Goal: Information Seeking & Learning: Check status

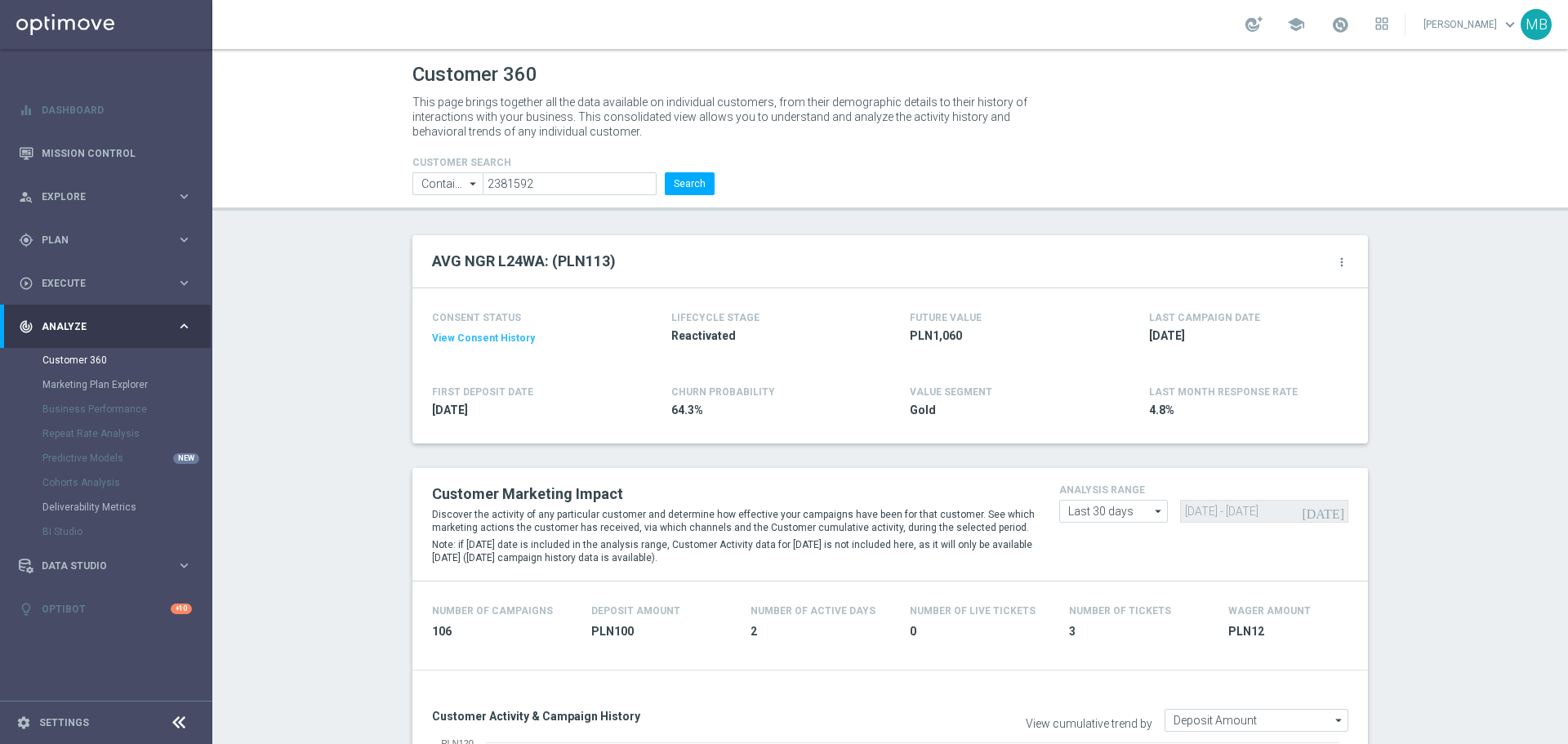
click at [697, 181] on button "Search" at bounding box center [690, 184] width 50 height 23
click at [591, 182] on input "2381592" at bounding box center [570, 184] width 174 height 23
paste input "176026"
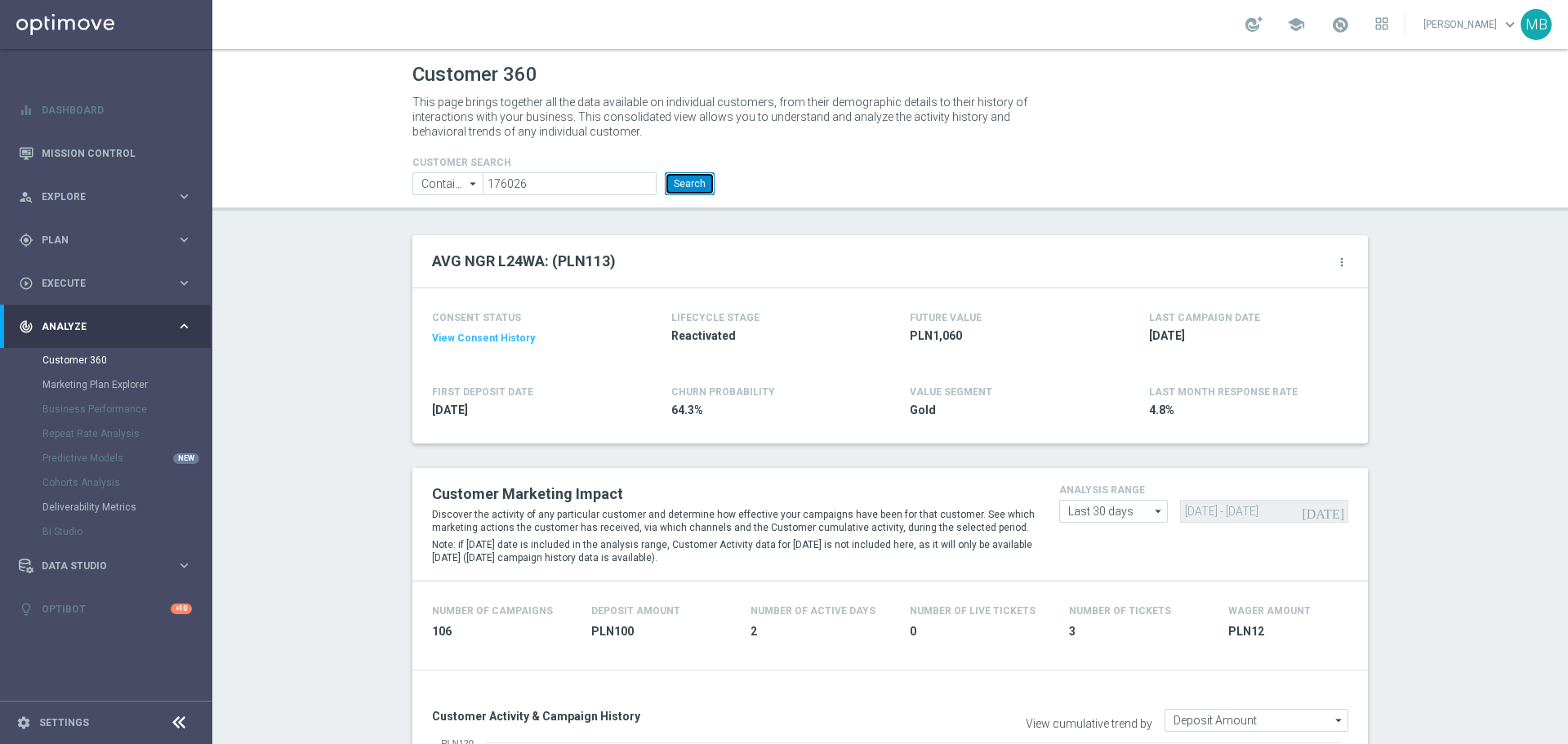
click at [691, 181] on button "Search" at bounding box center [690, 184] width 50 height 23
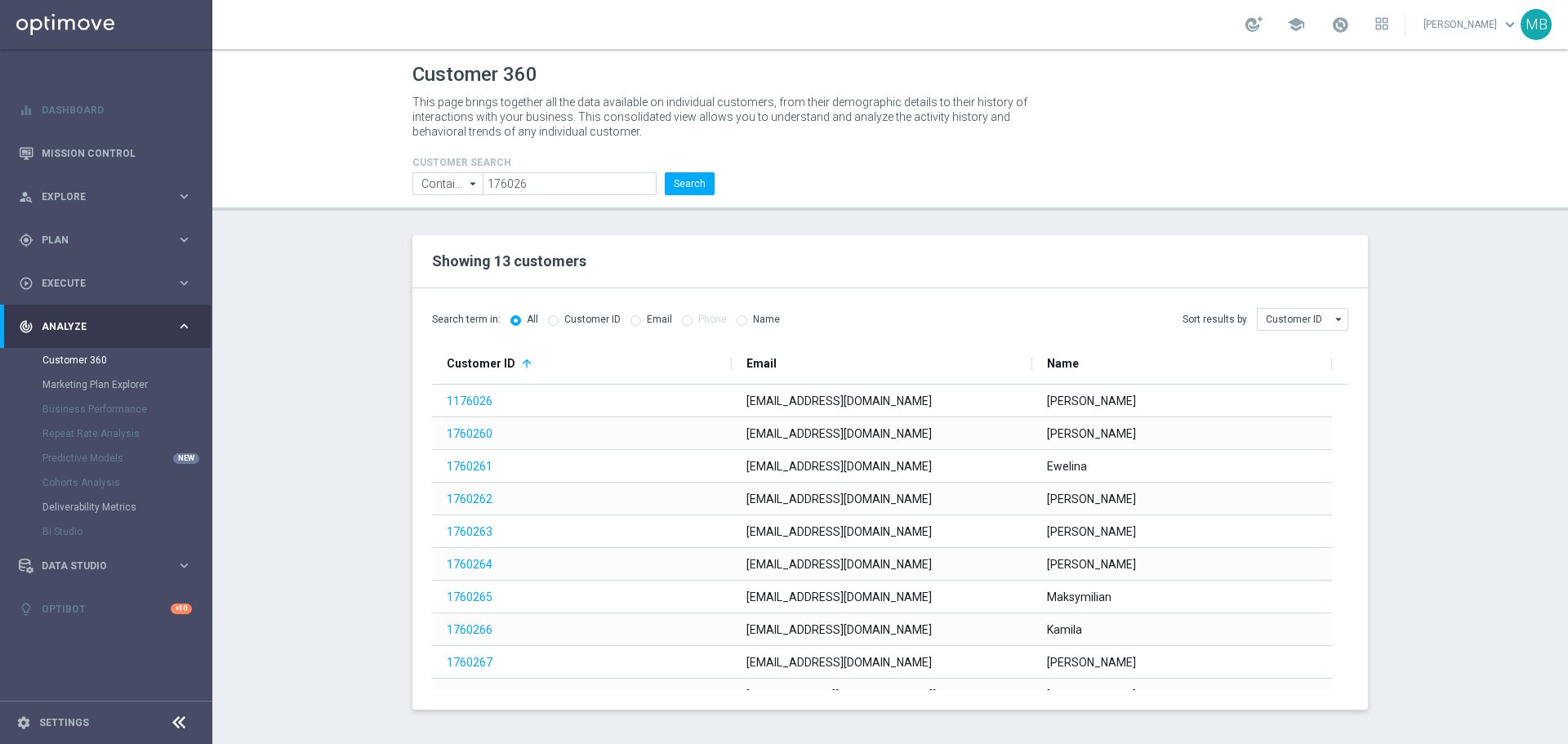
click at [856, 278] on div "Showing 13 customers" at bounding box center [890, 262] width 956 height 53
drag, startPoint x: 572, startPoint y: 186, endPoint x: 319, endPoint y: 210, distance: 254.1
click at [319, 210] on header "Customer 360 This page brings together all the data available on individual cus…" at bounding box center [891, 130] width 1356 height 162
paste input "2927537"
click at [681, 178] on button "Search" at bounding box center [690, 184] width 50 height 23
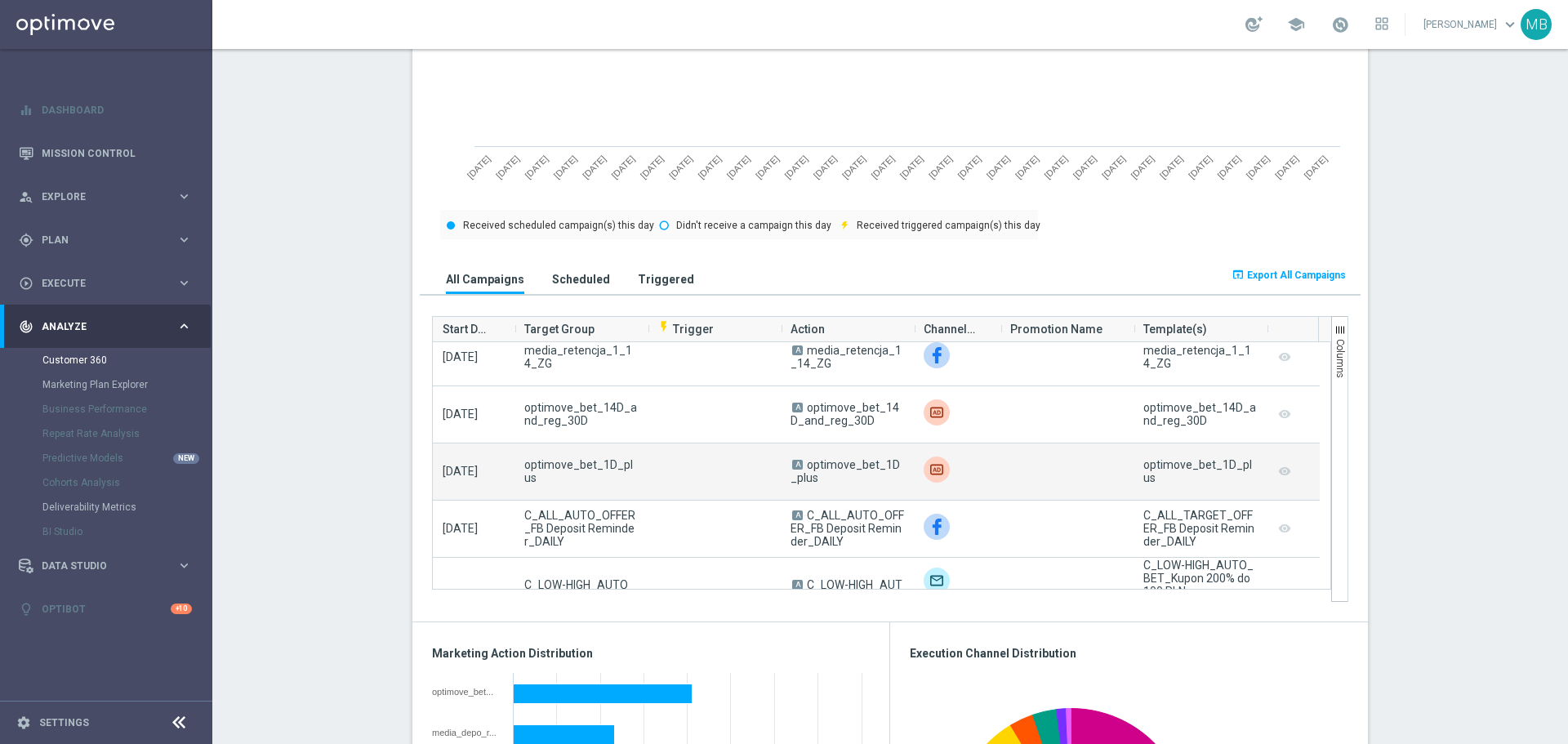
scroll to position [327, 0]
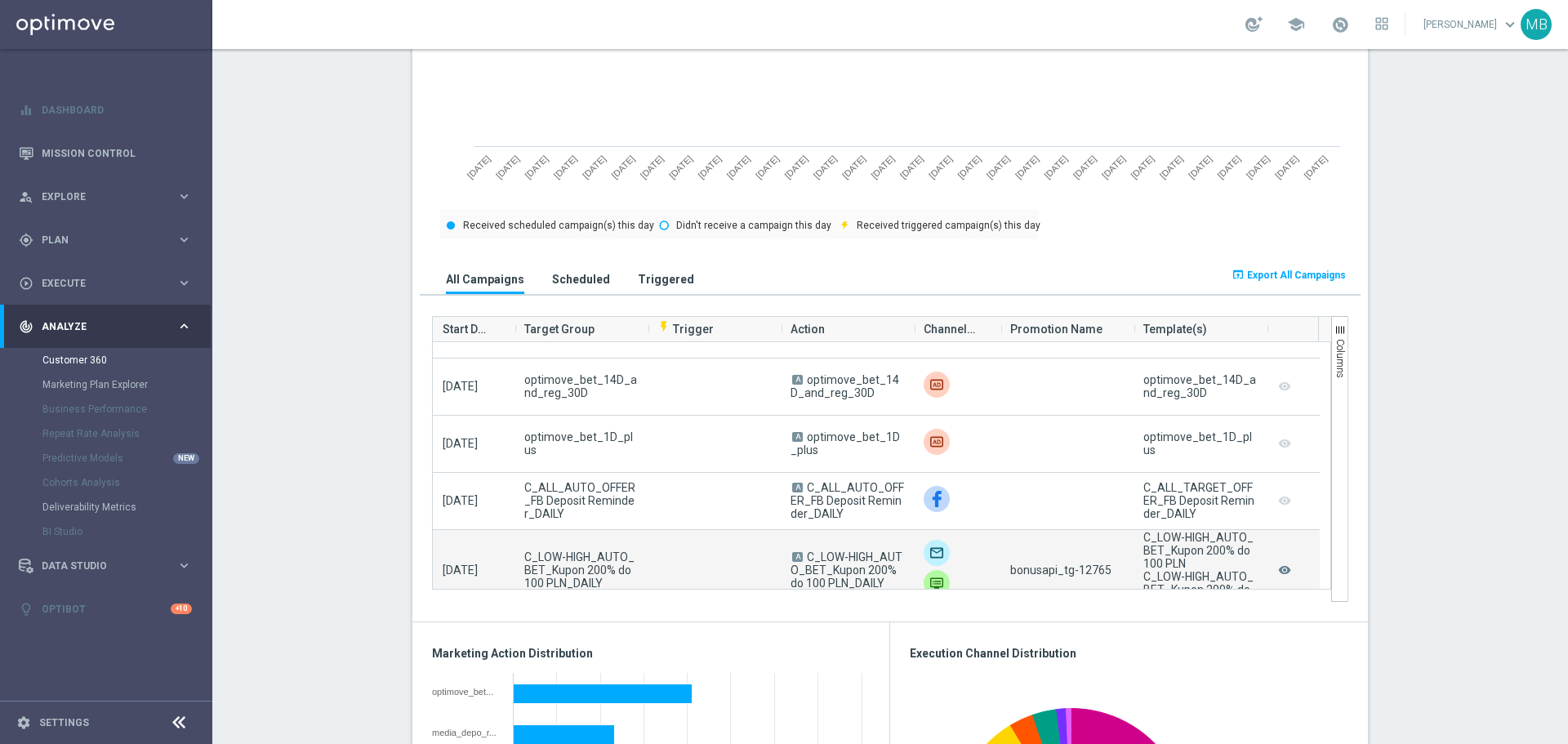
click at [1097, 576] on span "bonusapi_tg-12765" at bounding box center [1061, 571] width 101 height 13
copy span "12765"
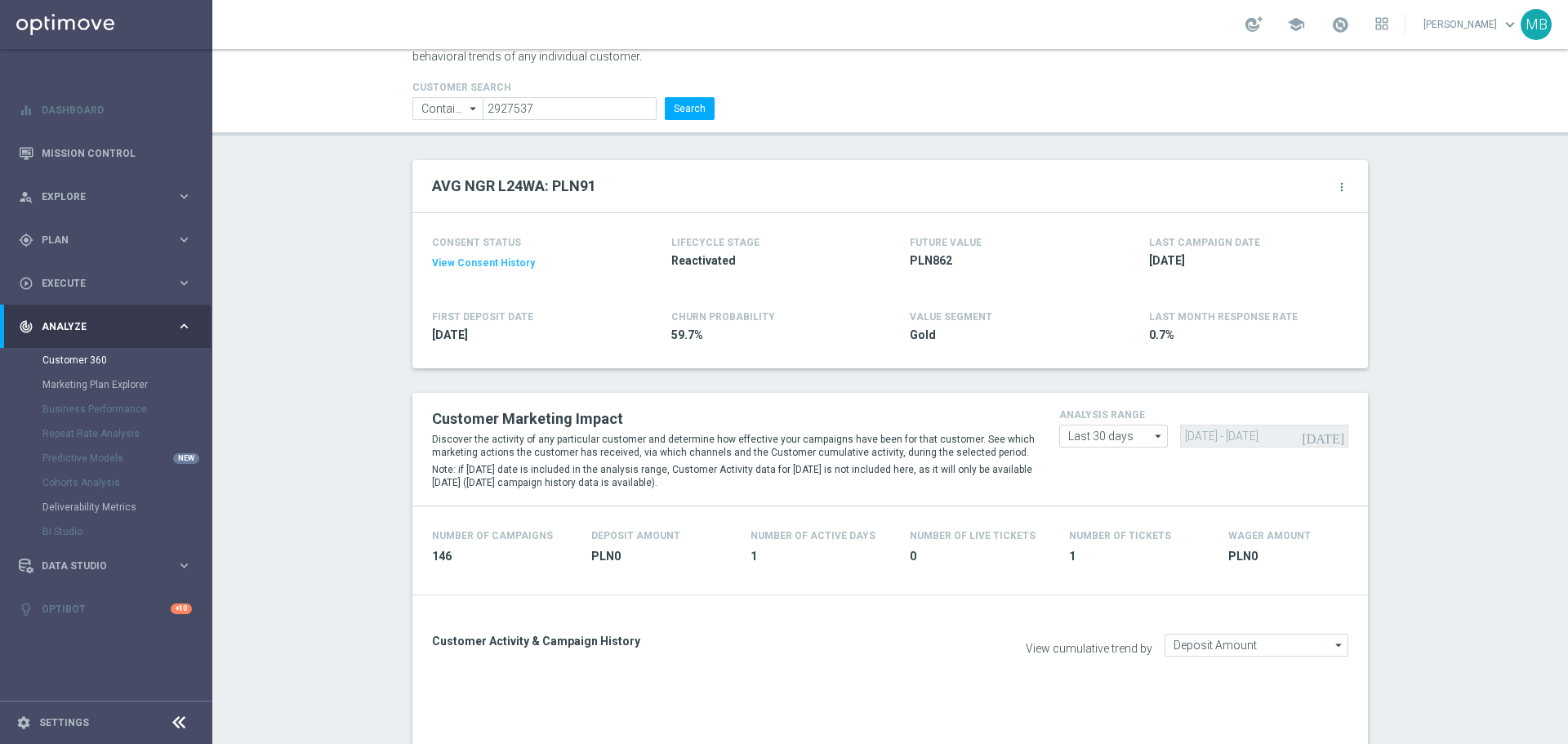
scroll to position [0, 0]
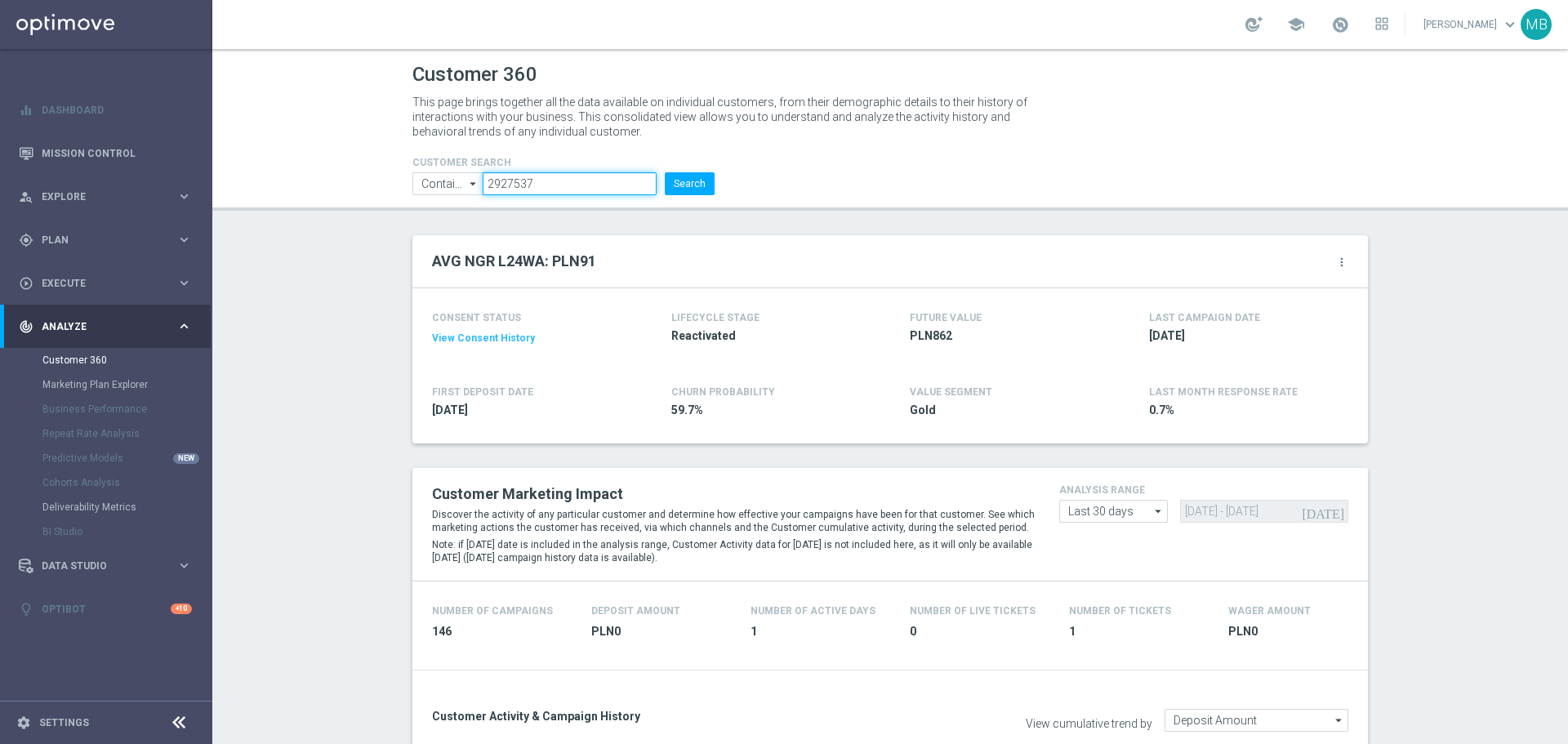
click at [570, 181] on input "2927537" at bounding box center [570, 184] width 174 height 23
paste input "32954"
type input "2932954"
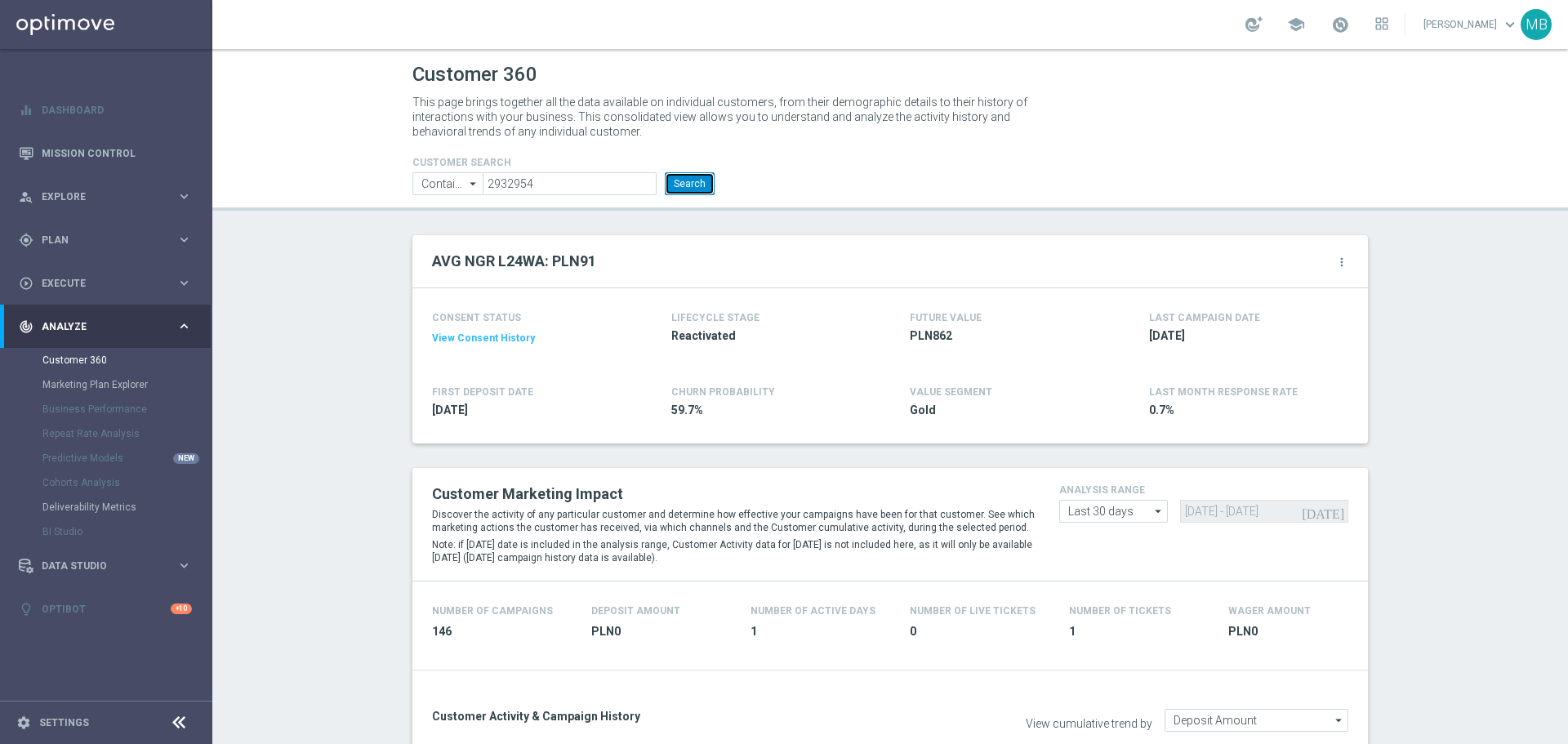
click at [673, 191] on button "Search" at bounding box center [690, 184] width 50 height 23
click at [704, 179] on button "Search" at bounding box center [690, 184] width 50 height 23
